Goal: Task Accomplishment & Management: Use online tool/utility

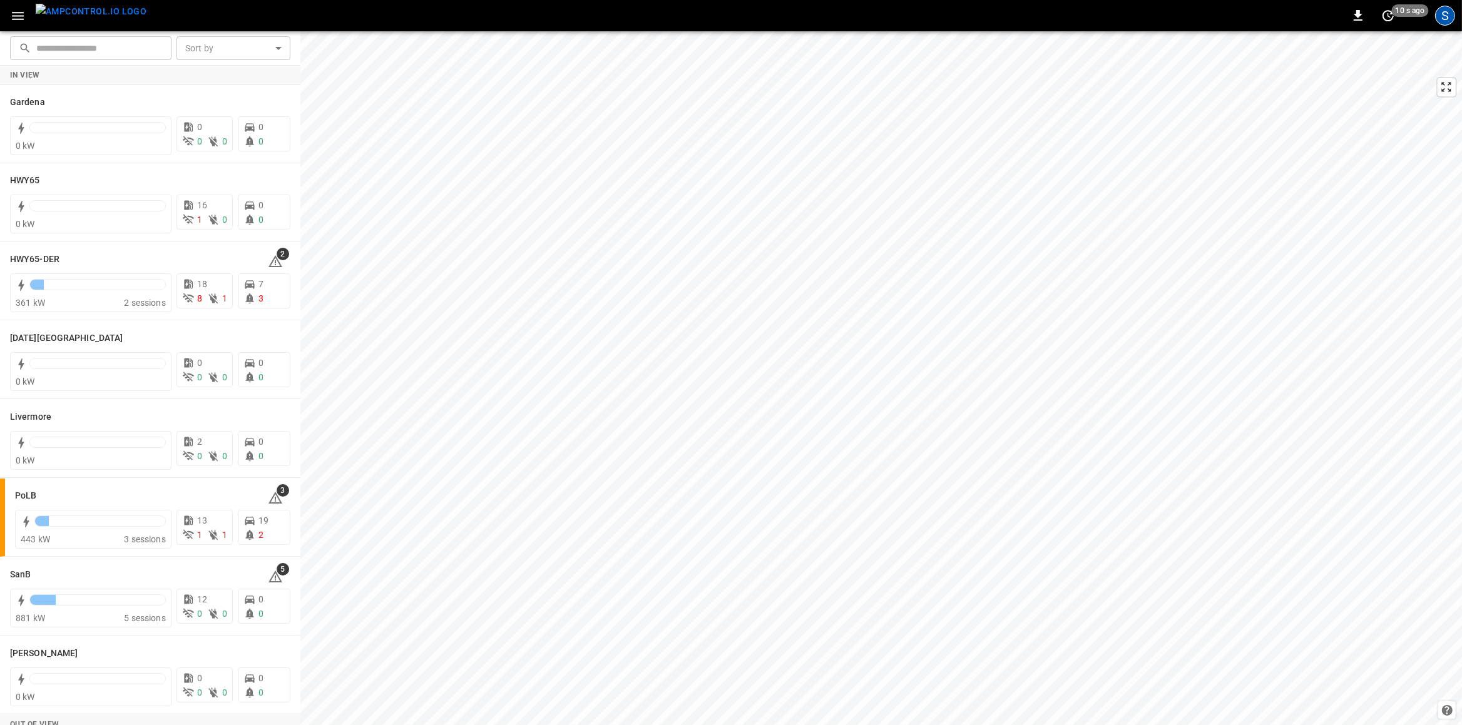
click at [1438, 14] on div "S" at bounding box center [1445, 16] width 20 height 20
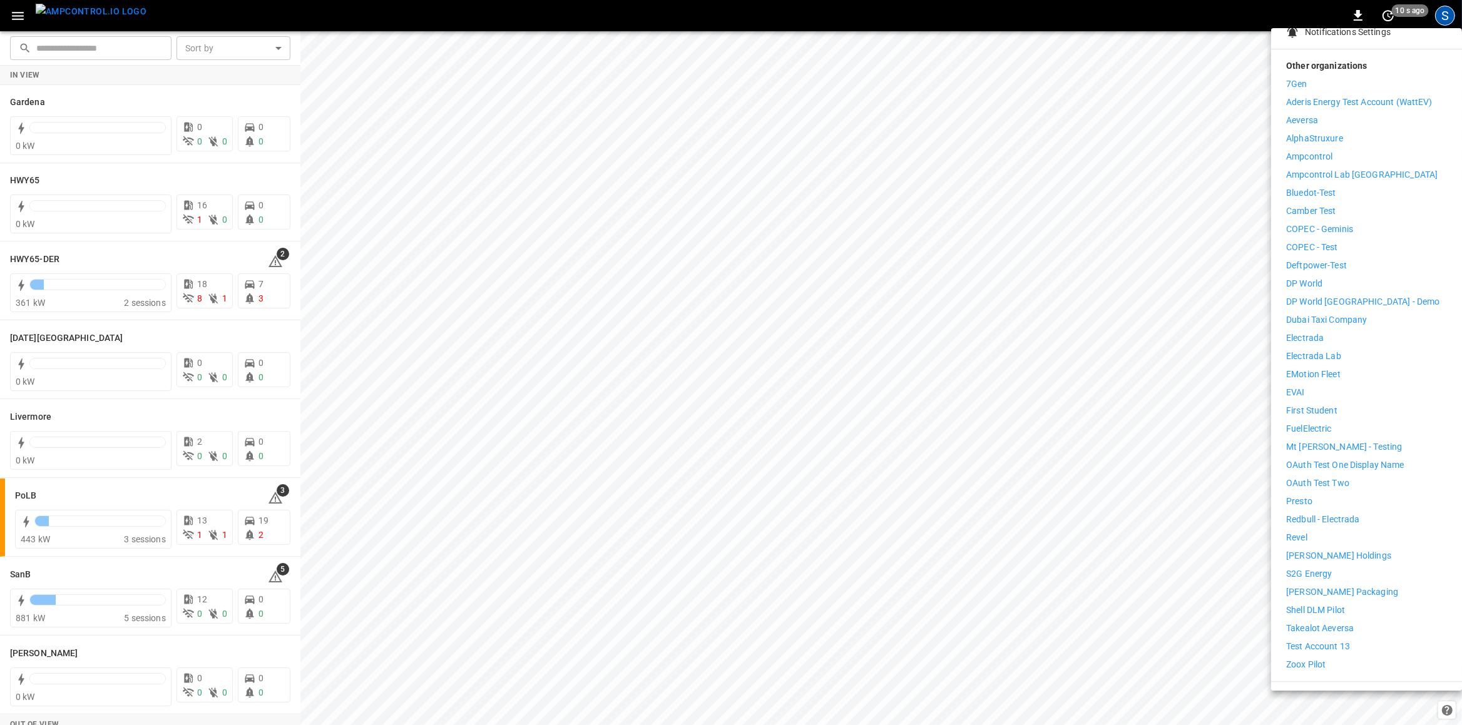
scroll to position [170, 0]
click at [1349, 637] on p "Test Account 13" at bounding box center [1318, 643] width 64 height 13
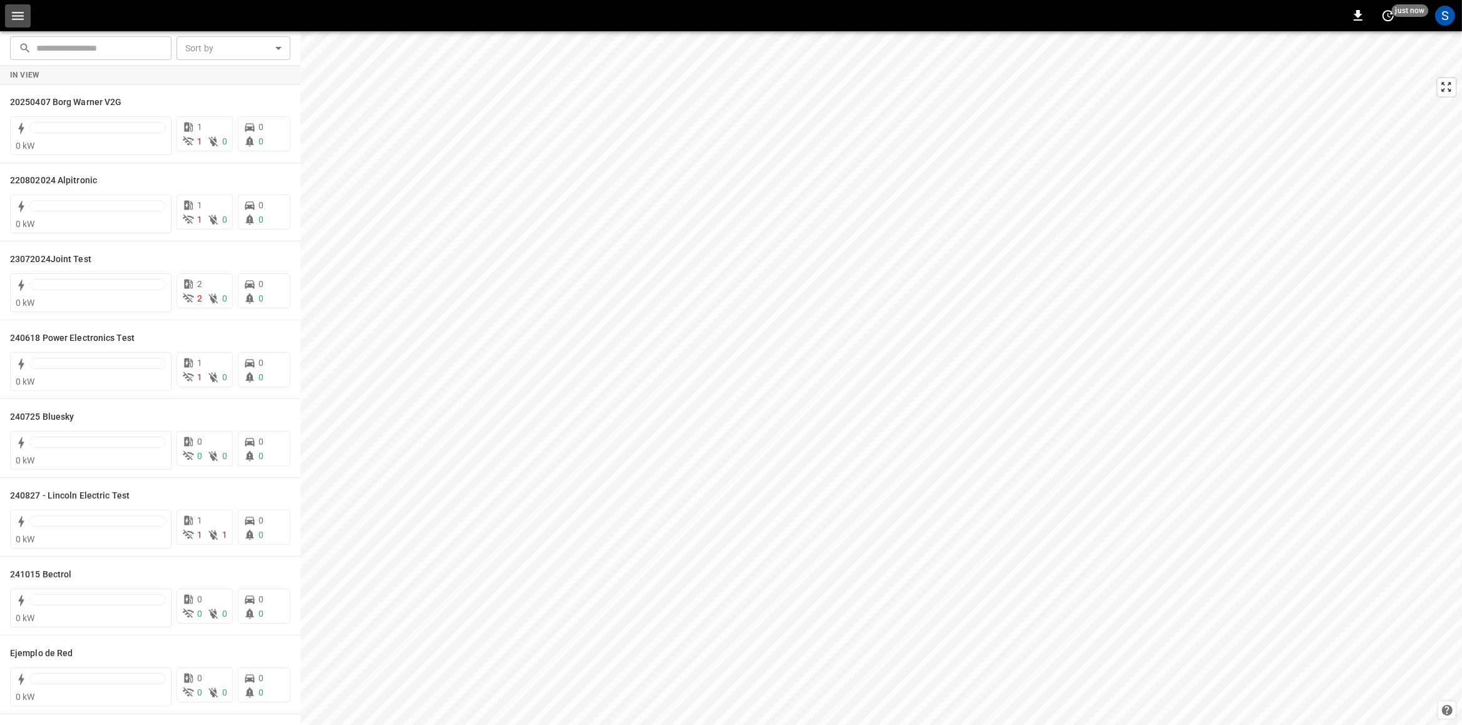
click at [19, 13] on icon "button" at bounding box center [18, 16] width 16 height 16
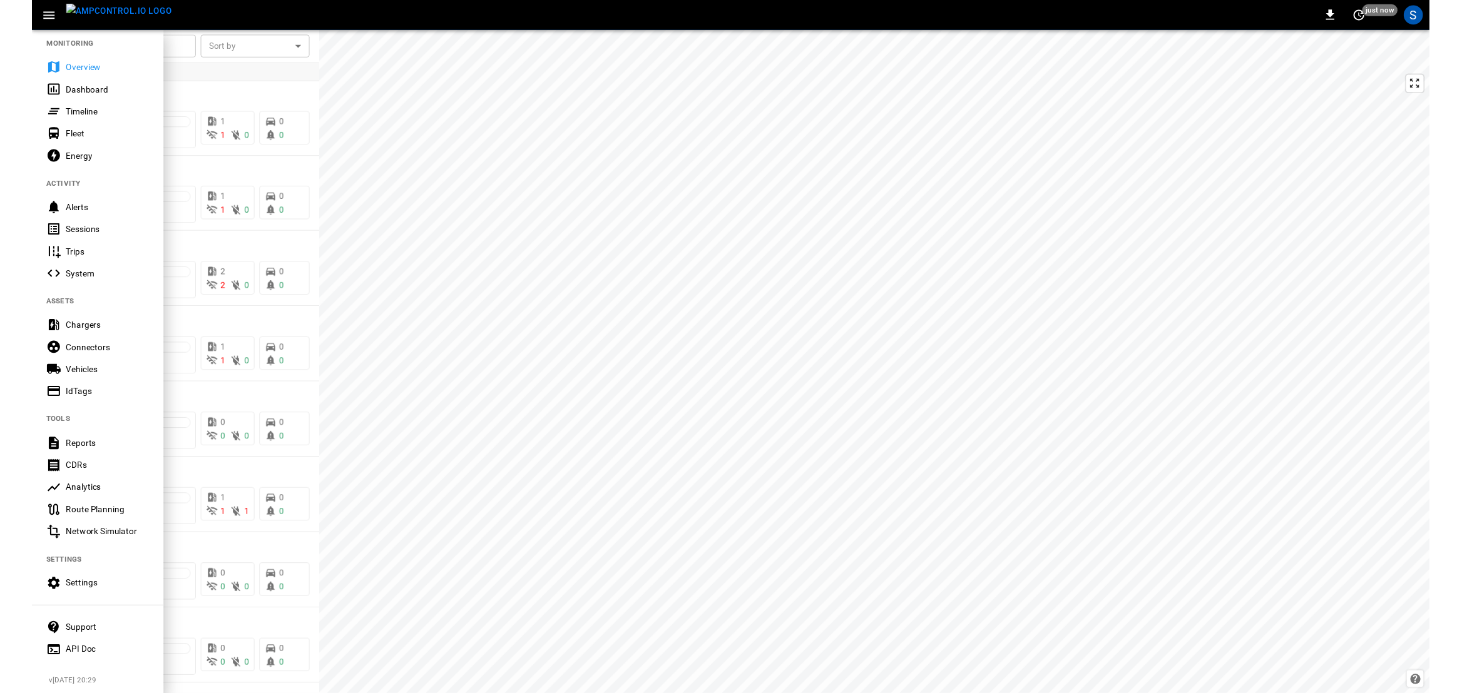
scroll to position [13, 0]
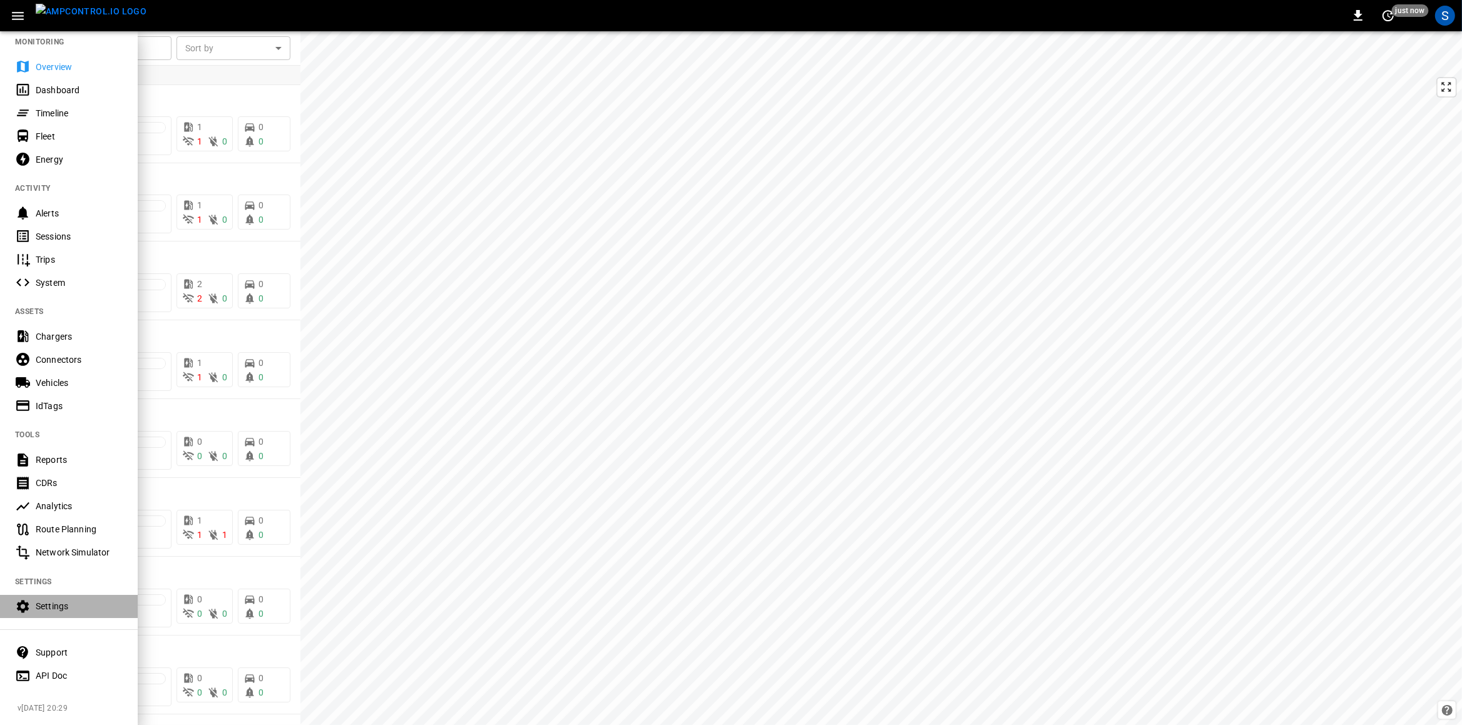
click at [73, 600] on div "Settings" at bounding box center [69, 606] width 138 height 23
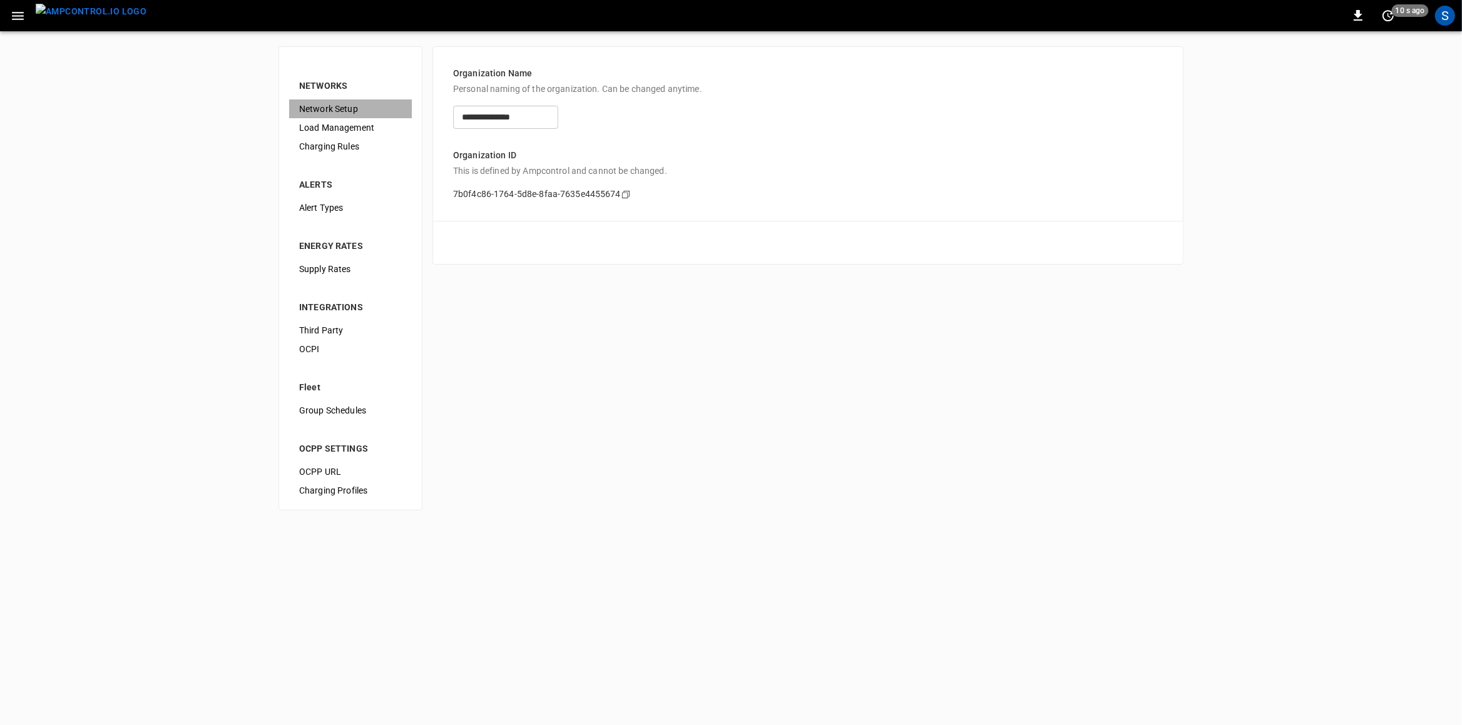
click at [353, 108] on span "Network Setup" at bounding box center [350, 109] width 103 height 13
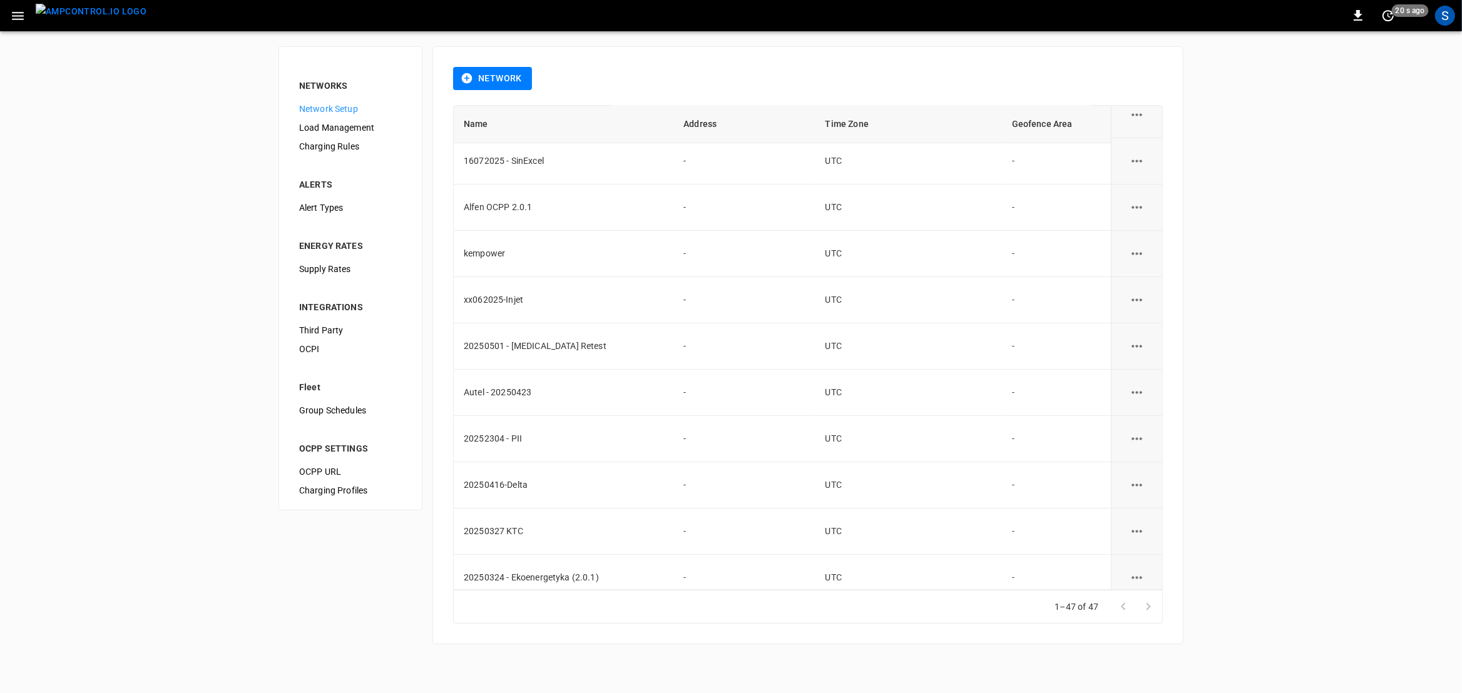
scroll to position [608, 0]
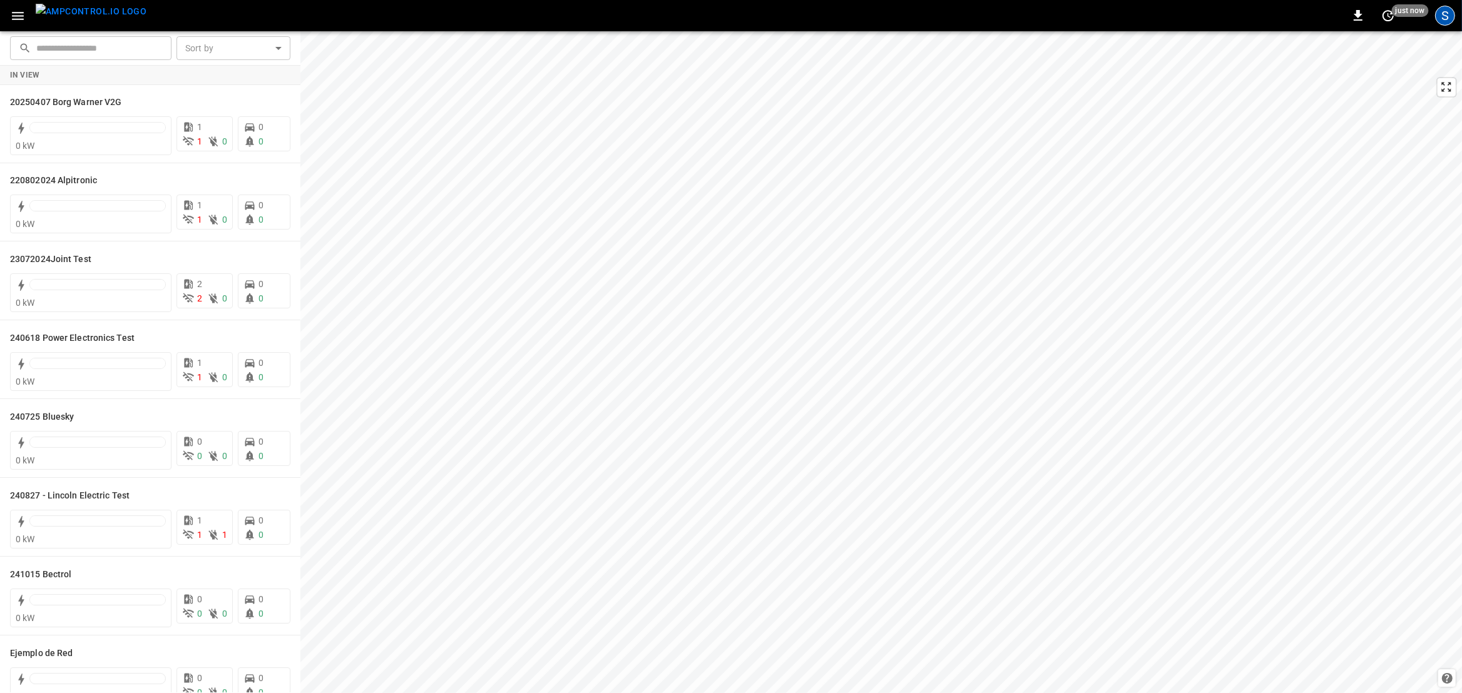
click at [1445, 22] on div "S" at bounding box center [1445, 16] width 20 height 20
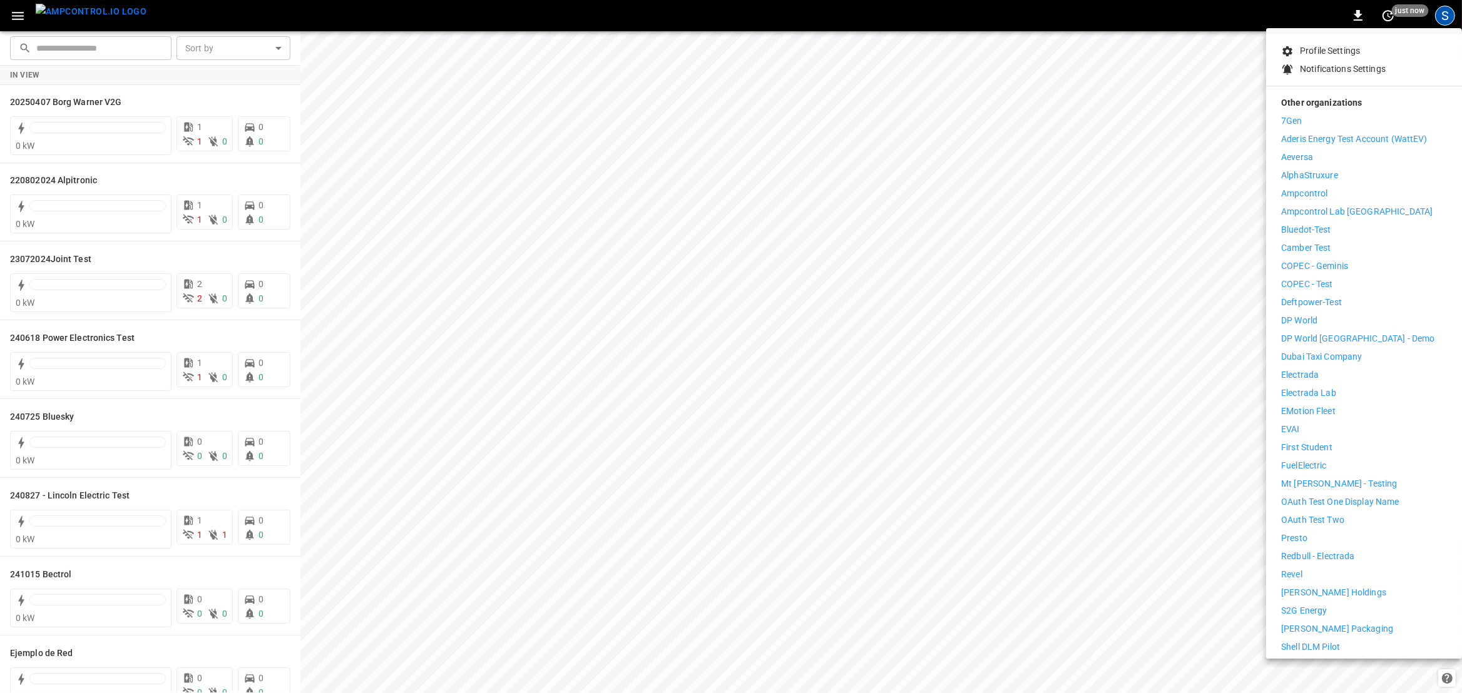
scroll to position [201, 0]
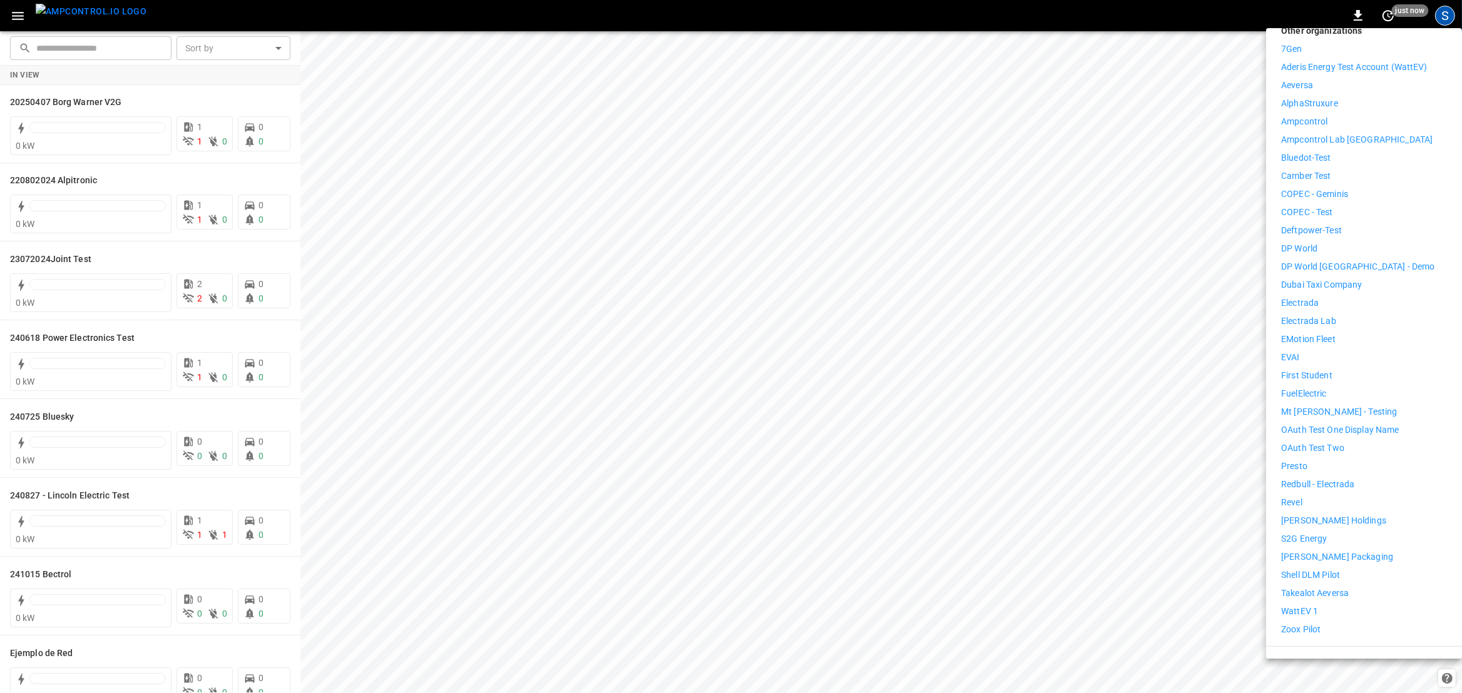
click at [1329, 315] on p "Electrada Lab" at bounding box center [1308, 321] width 55 height 13
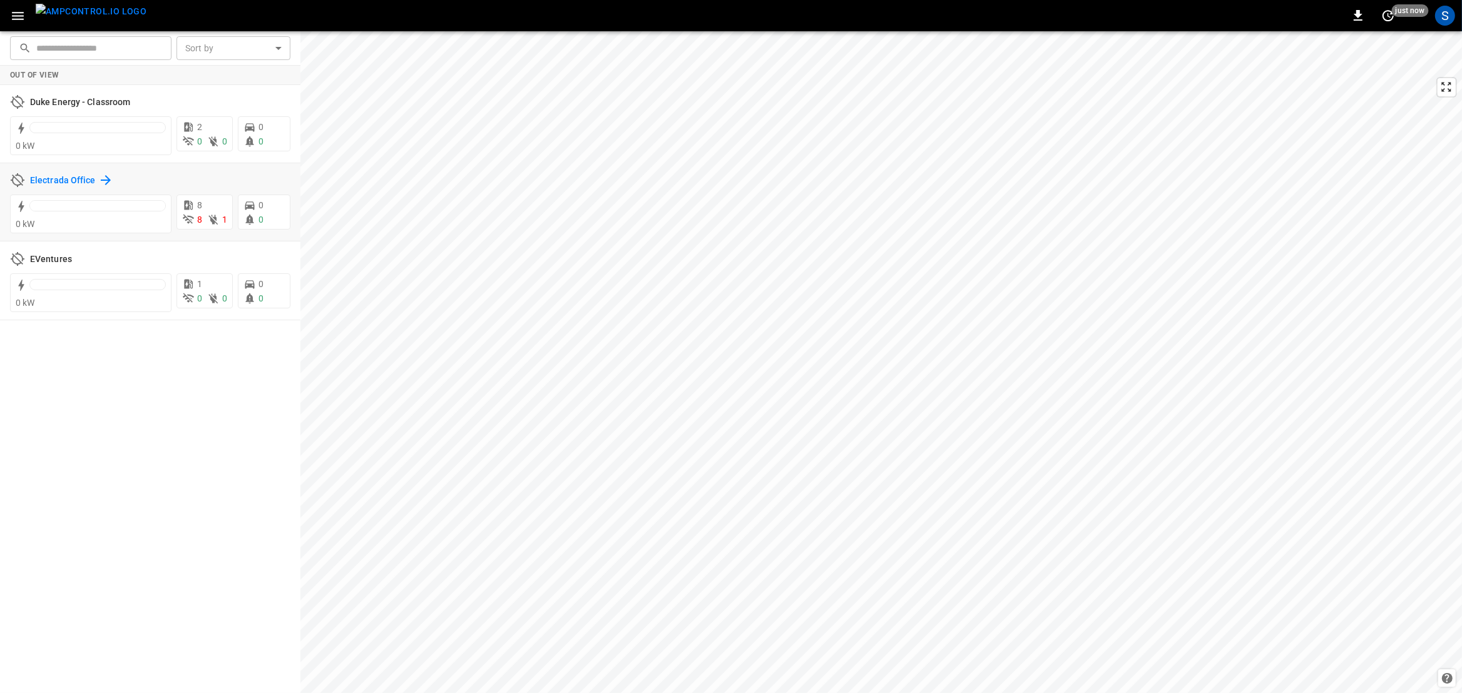
click at [54, 181] on h6 "Electrada Office" at bounding box center [63, 181] width 66 height 14
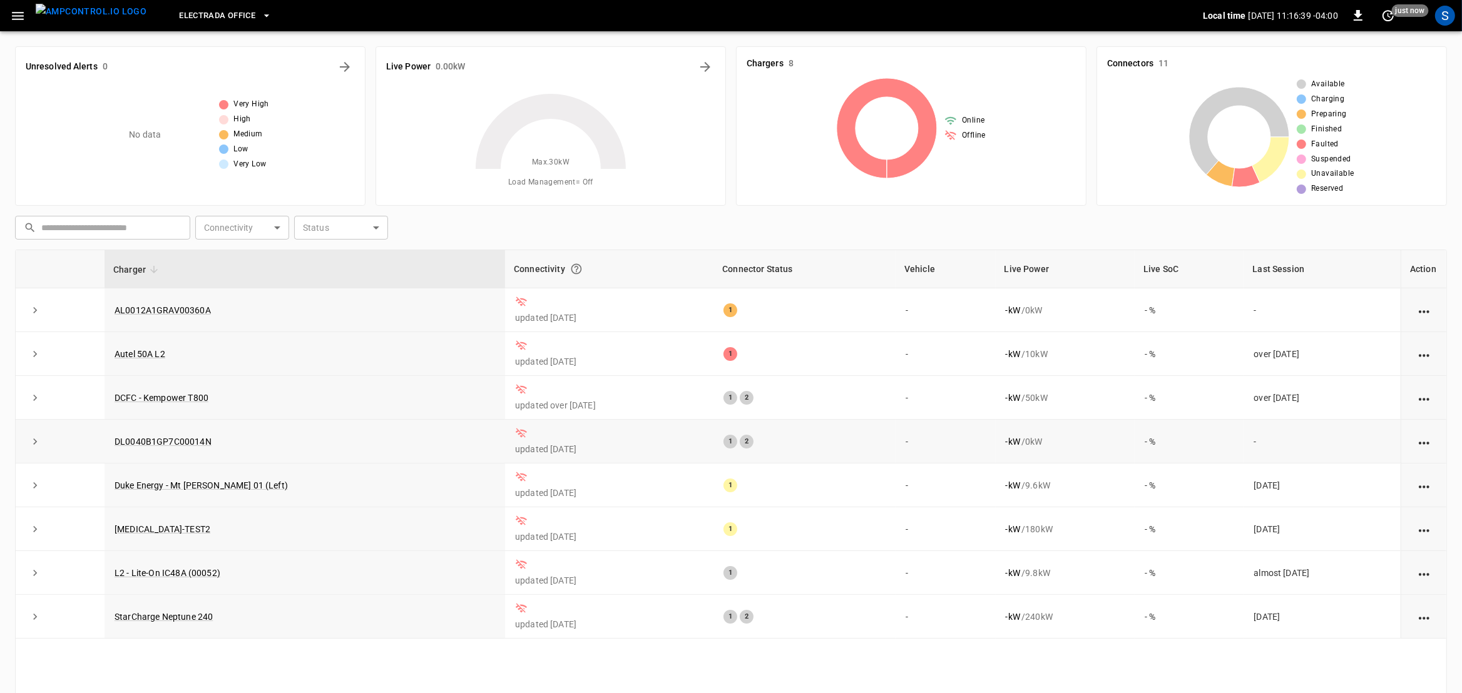
scroll to position [91, 0]
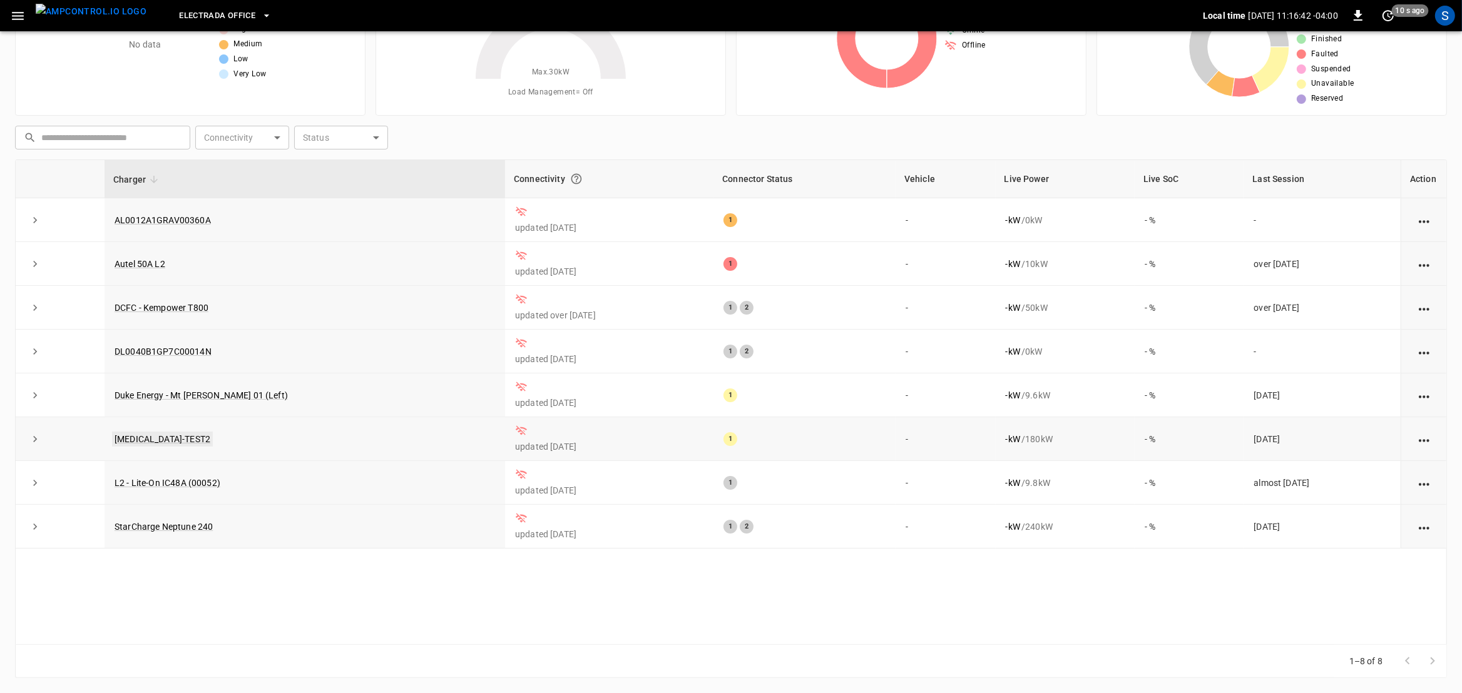
click at [153, 441] on link "[MEDICAL_DATA]-TEST2" at bounding box center [162, 439] width 101 height 15
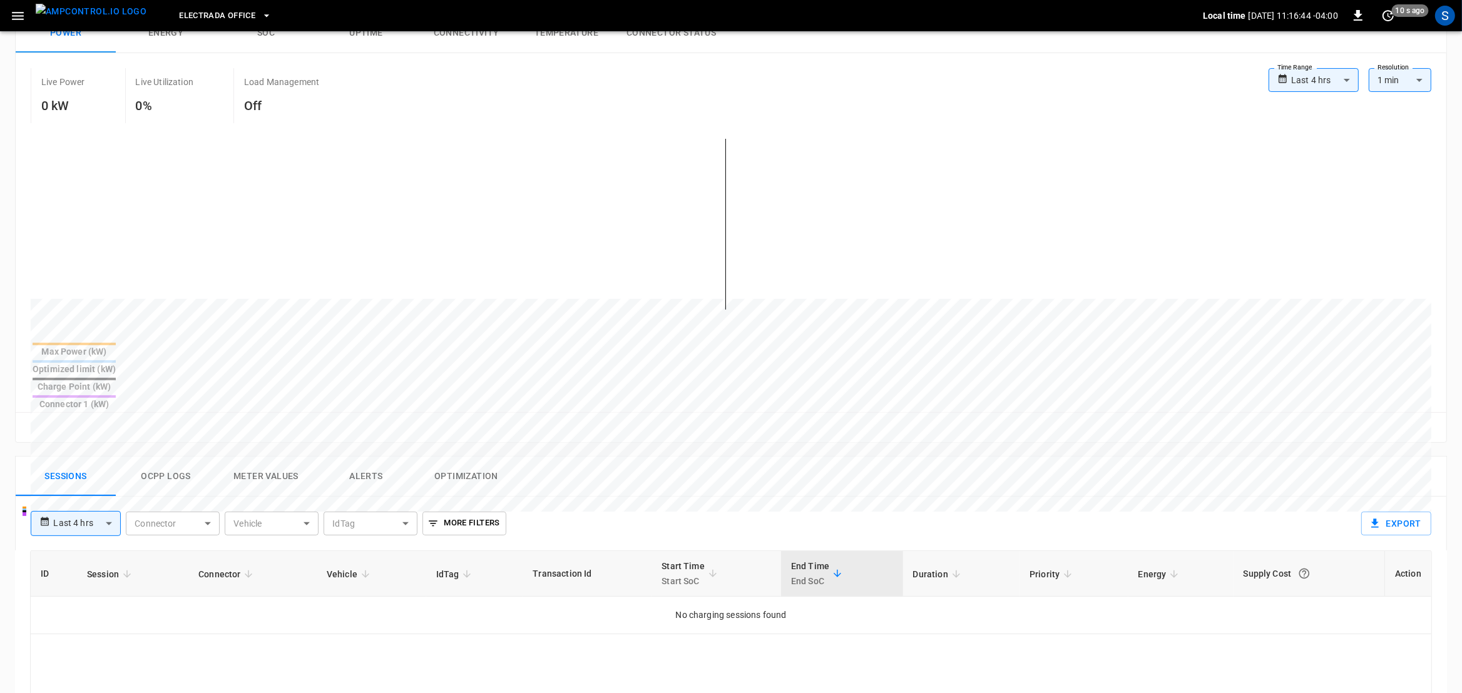
scroll to position [219, 0]
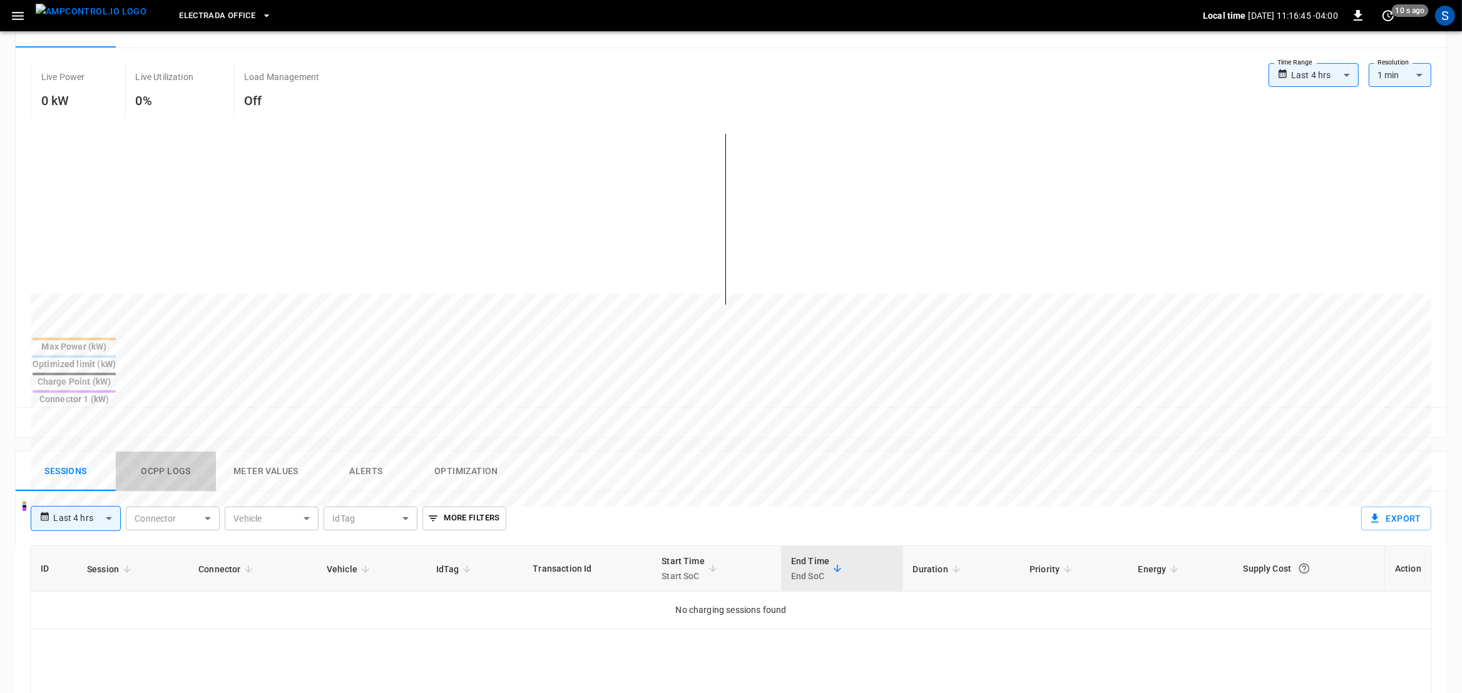
click at [174, 452] on button "Ocpp logs" at bounding box center [166, 472] width 100 height 40
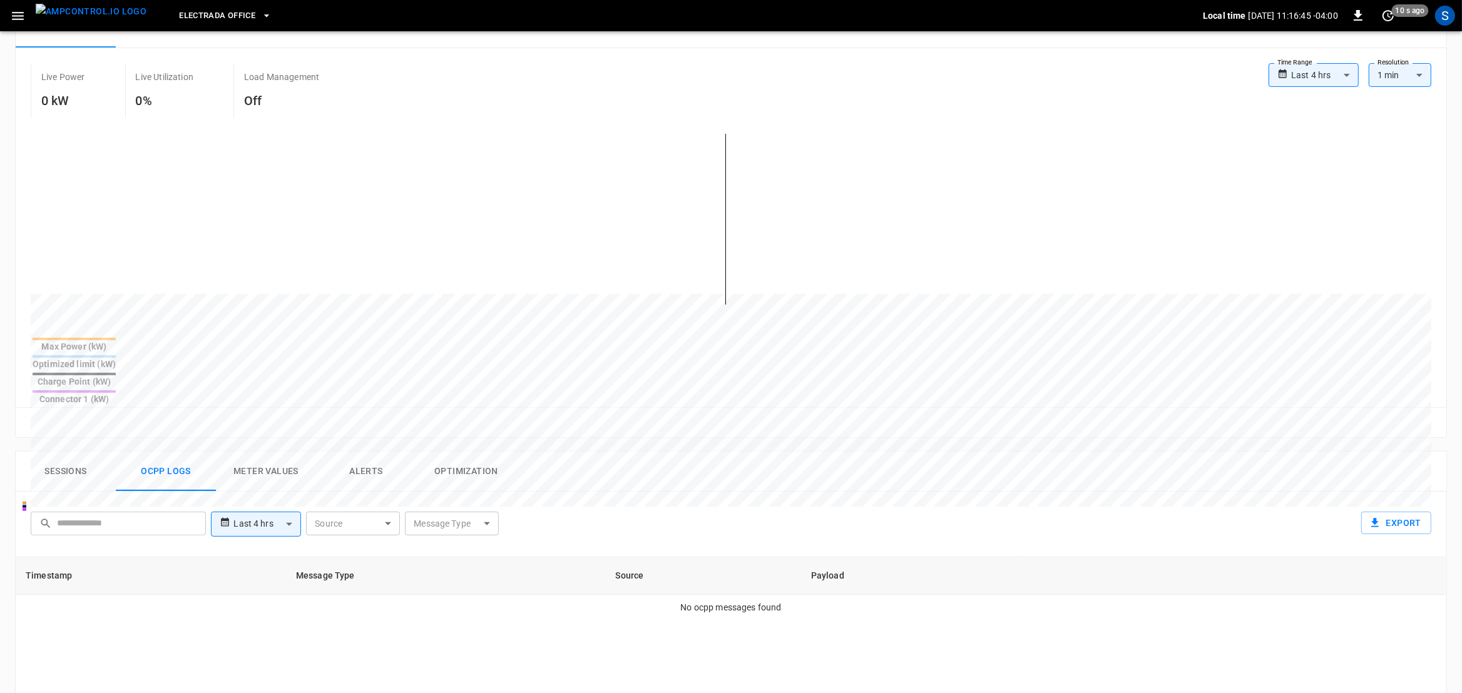
click at [274, 485] on body "**********" at bounding box center [731, 436] width 1462 height 1310
click at [272, 572] on li "Last 7 days" at bounding box center [256, 573] width 90 height 21
type input "**********"
type input "***"
type input "**********"
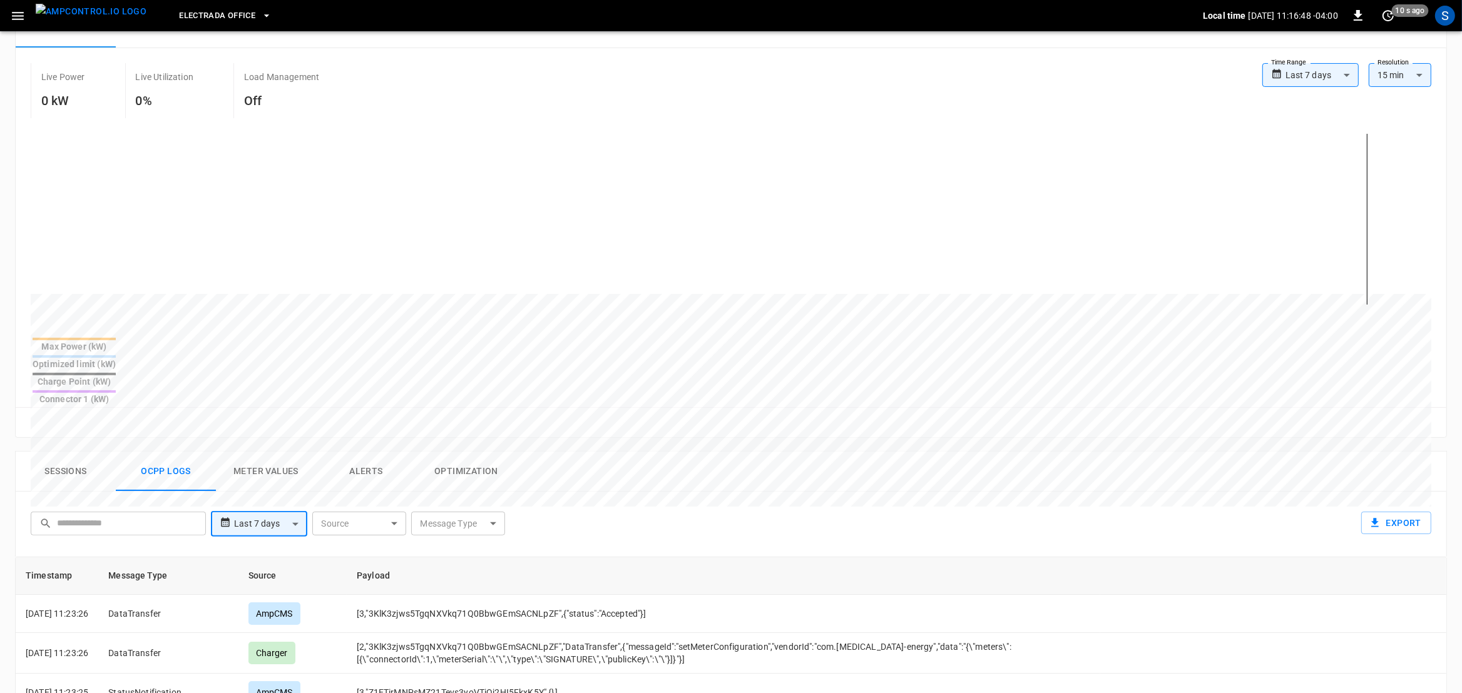
click at [727, 492] on div "**********" at bounding box center [731, 524] width 1432 height 65
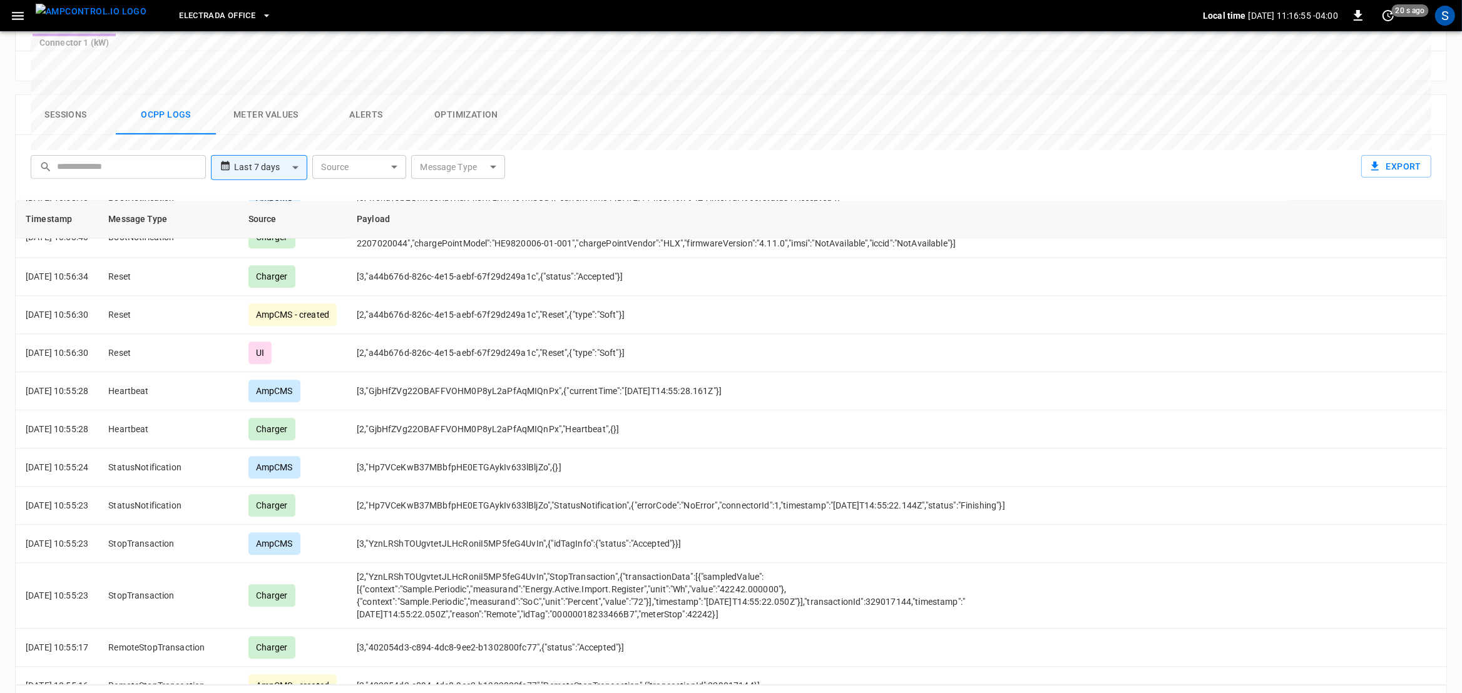
scroll to position [4182, 0]
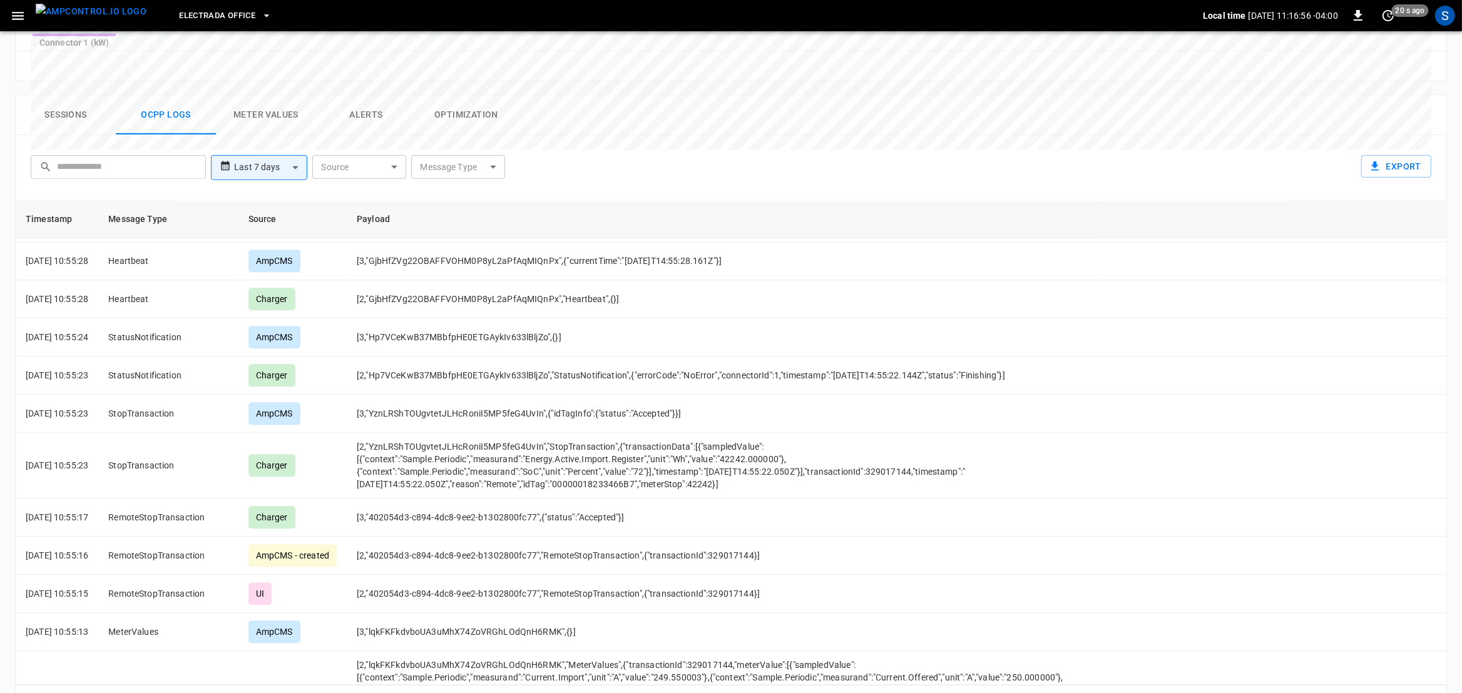
click at [1432, 690] on button "Go to next page" at bounding box center [1432, 702] width 25 height 25
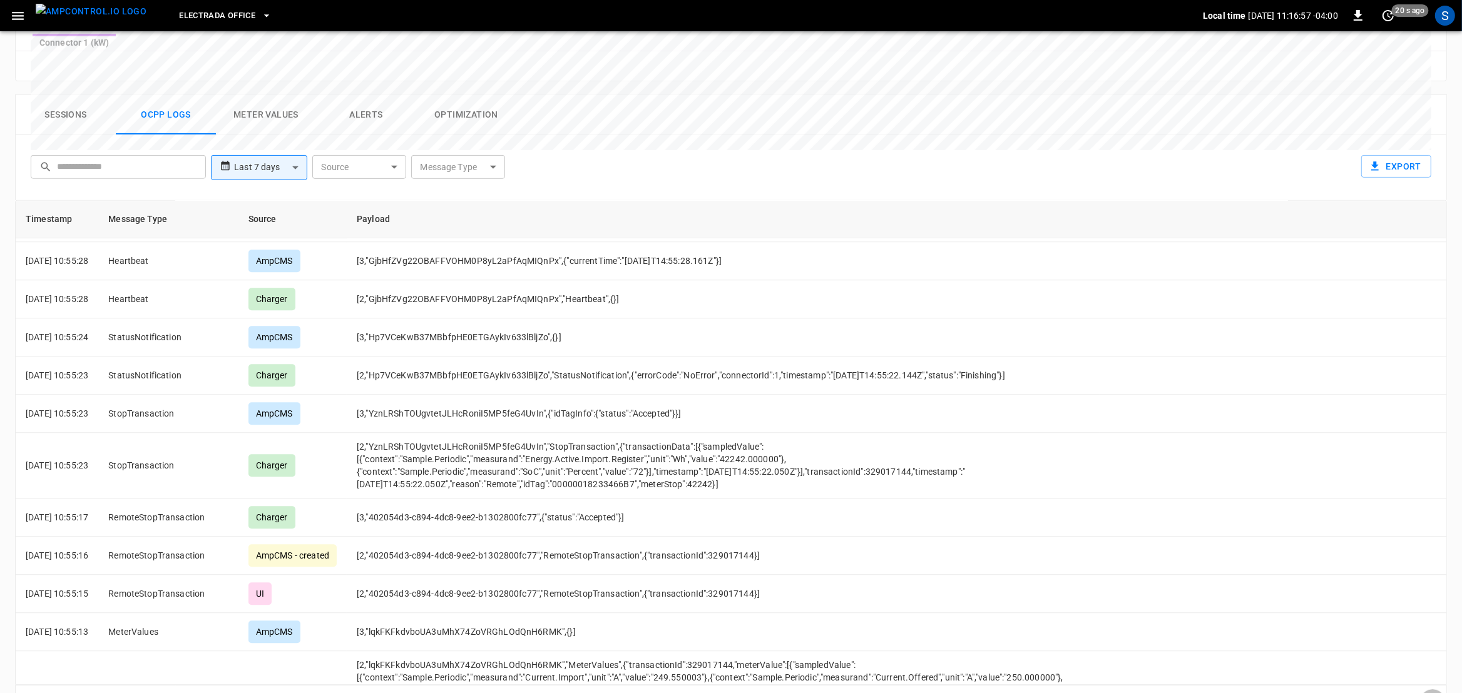
click at [1432, 690] on button "Go to next page" at bounding box center [1432, 702] width 25 height 25
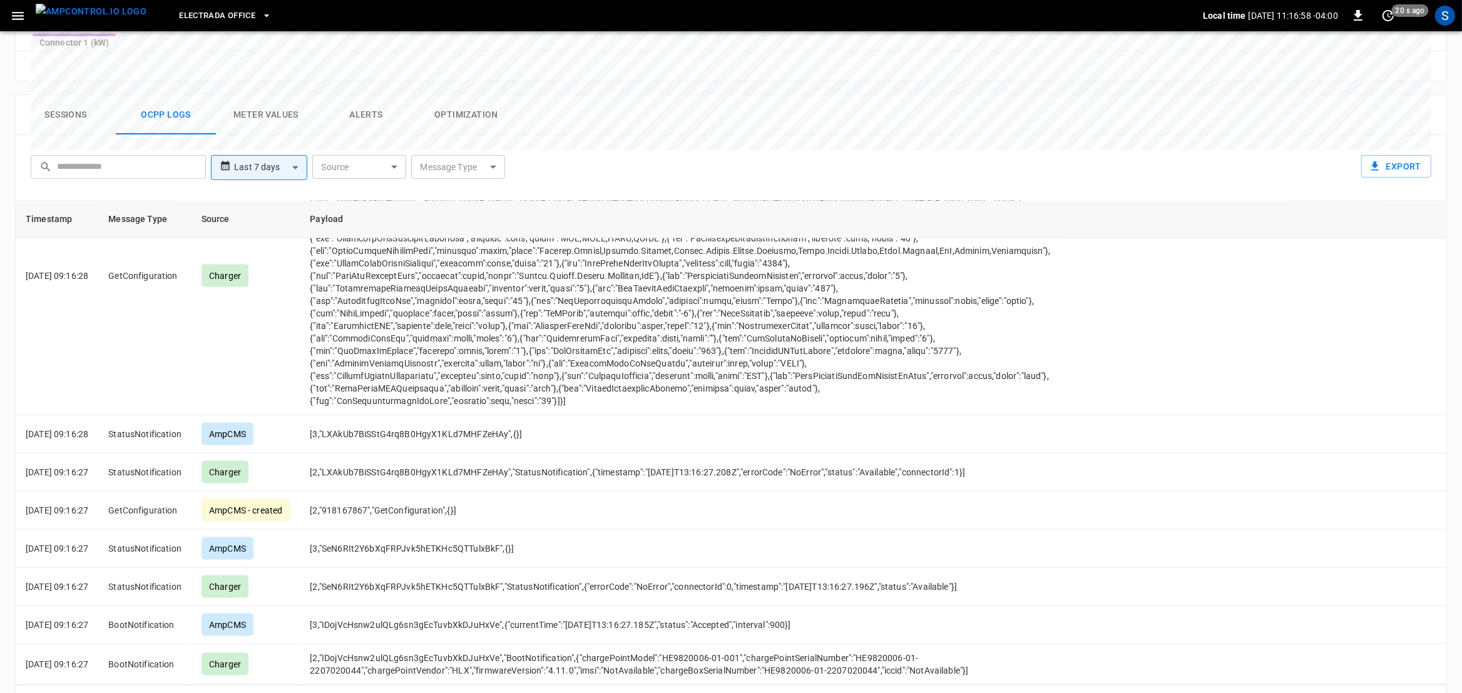
scroll to position [1987, 0]
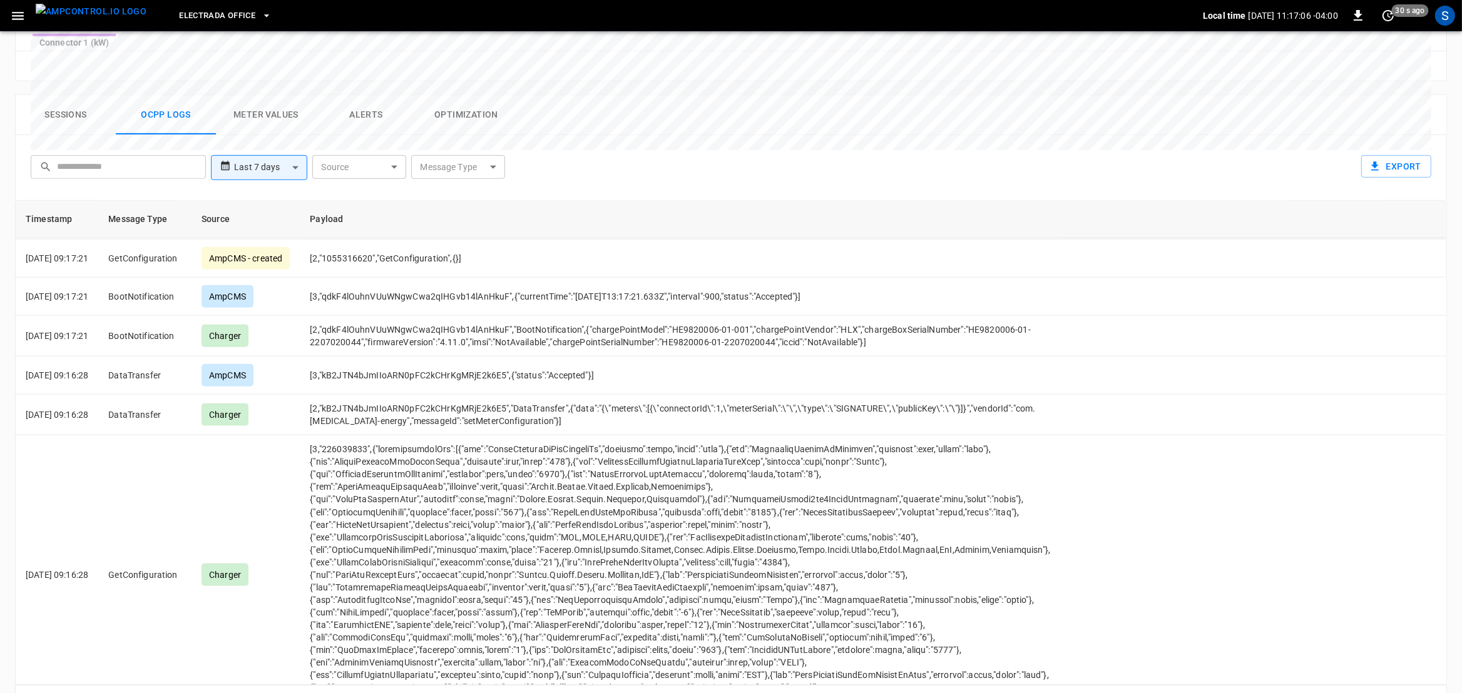
drag, startPoint x: 1126, startPoint y: 625, endPoint x: 1177, endPoint y: 646, distance: 55.8
click at [1179, 645] on div "Timestamp Message Type Source Payload 2025-08-20 09:55:37 StopTransaction Charg…" at bounding box center [731, 443] width 1432 height 486
drag, startPoint x: 1177, startPoint y: 646, endPoint x: 1163, endPoint y: 638, distance: 16.0
click at [1175, 685] on div "Rows per page: 100 *** 801–849 of 849" at bounding box center [731, 702] width 1432 height 34
drag, startPoint x: 1129, startPoint y: 628, endPoint x: 1239, endPoint y: 632, distance: 110.2
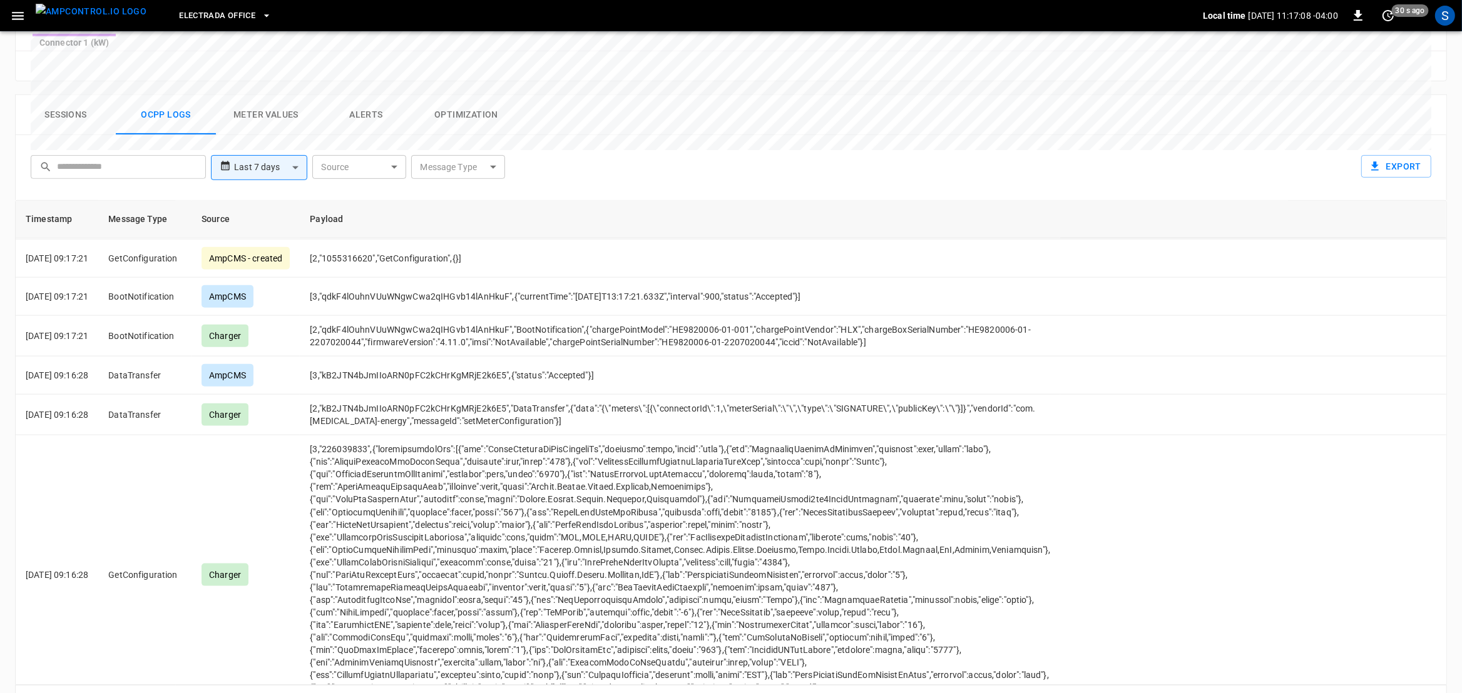
copy td "HE9820006-01-2207020044"
